Goal: Transaction & Acquisition: Subscribe to service/newsletter

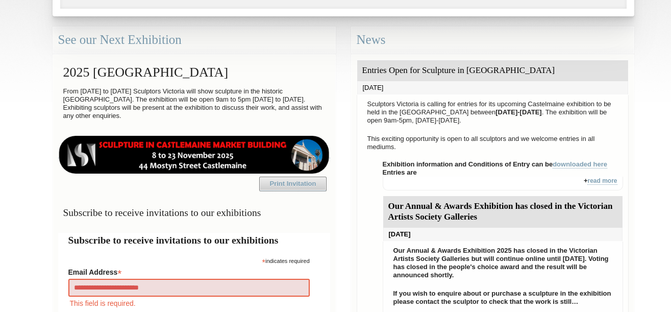
type input "**********"
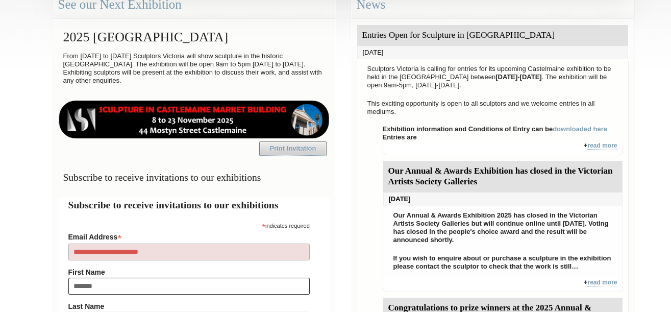
type input "********"
type input "*********"
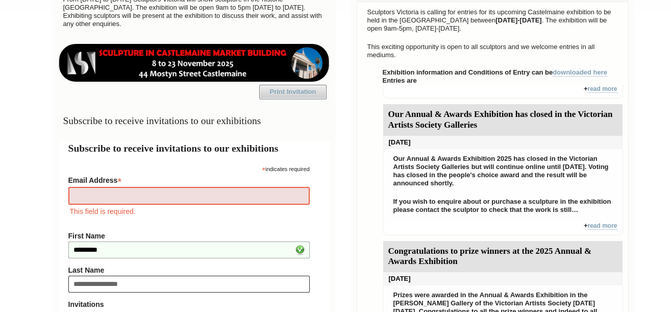
type input "**********"
